Goal: Information Seeking & Learning: Check status

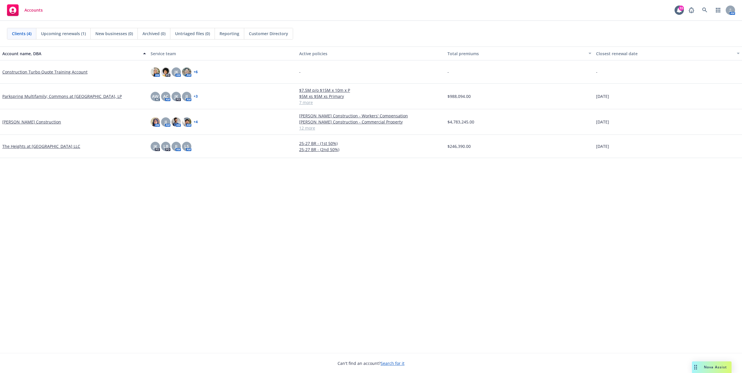
click at [233, 33] on span "Reporting" at bounding box center [229, 34] width 20 height 6
